Goal: Task Accomplishment & Management: Manage account settings

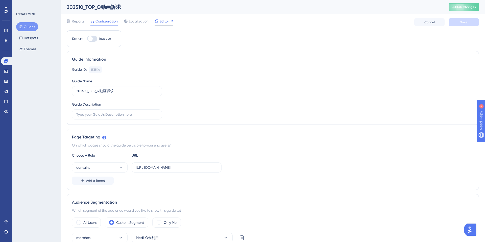
click at [165, 22] on span "Editor" at bounding box center [164, 21] width 9 height 6
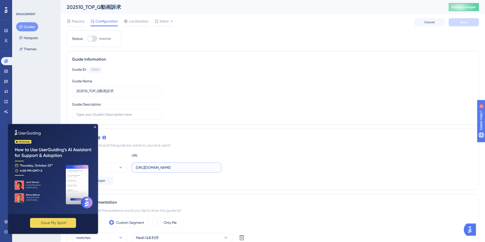
click at [191, 168] on input "[URL][DOMAIN_NAME]" at bounding box center [176, 168] width 81 height 6
click at [95, 127] on icon "Close Preview" at bounding box center [95, 127] width 2 height 2
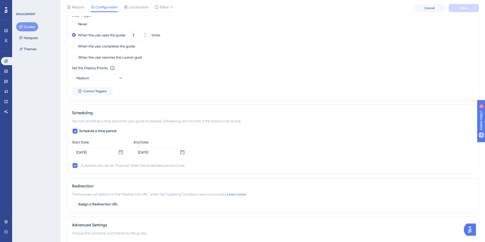
scroll to position [319, 0]
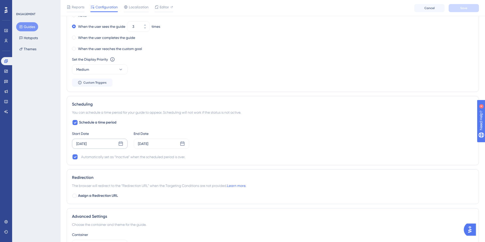
click at [118, 146] on div "[DATE]" at bounding box center [100, 144] width 56 height 10
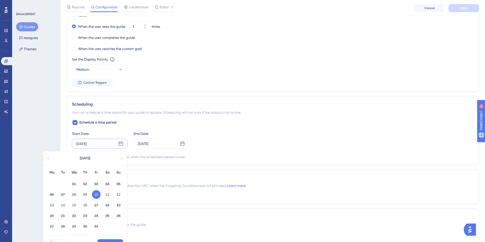
scroll to position [0, 0]
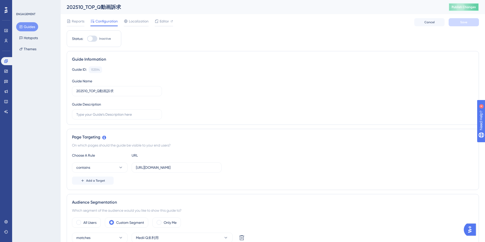
click at [458, 8] on span "Publish Changes" at bounding box center [464, 7] width 24 height 4
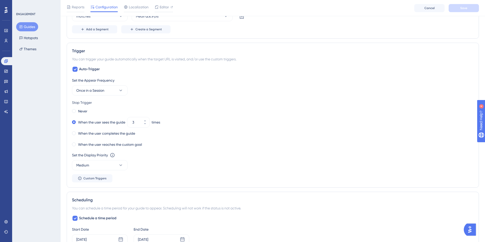
scroll to position [301, 0]
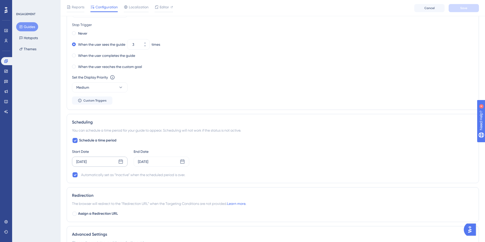
click at [107, 161] on div "[DATE]" at bounding box center [100, 162] width 56 height 10
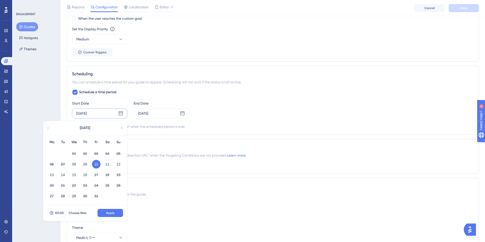
scroll to position [376, 0]
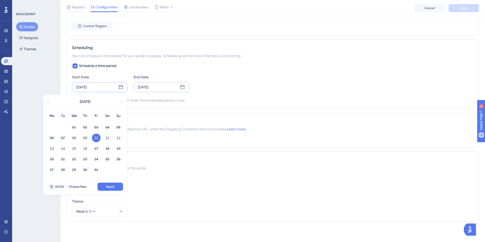
click at [160, 87] on div "[DATE]" at bounding box center [162, 87] width 56 height 10
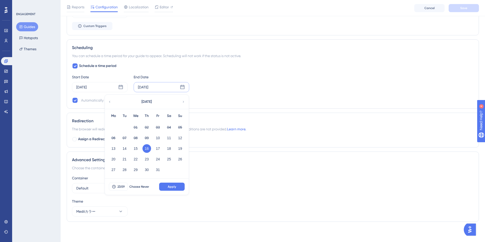
click at [53, 132] on div "ENGAGEMENT Guides Hotspots Themes" at bounding box center [36, 121] width 48 height 242
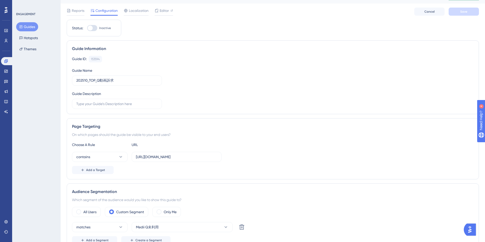
scroll to position [0, 0]
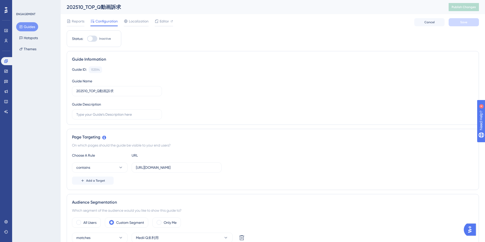
click at [93, 39] on div at bounding box center [92, 39] width 10 height 6
click at [87, 39] on input "Inactive" at bounding box center [87, 39] width 0 height 0
checkbox input "true"
click at [462, 24] on button "Save" at bounding box center [464, 22] width 30 height 8
click at [467, 8] on span "Publish Changes" at bounding box center [464, 7] width 24 height 4
